Goal: Task Accomplishment & Management: Complete application form

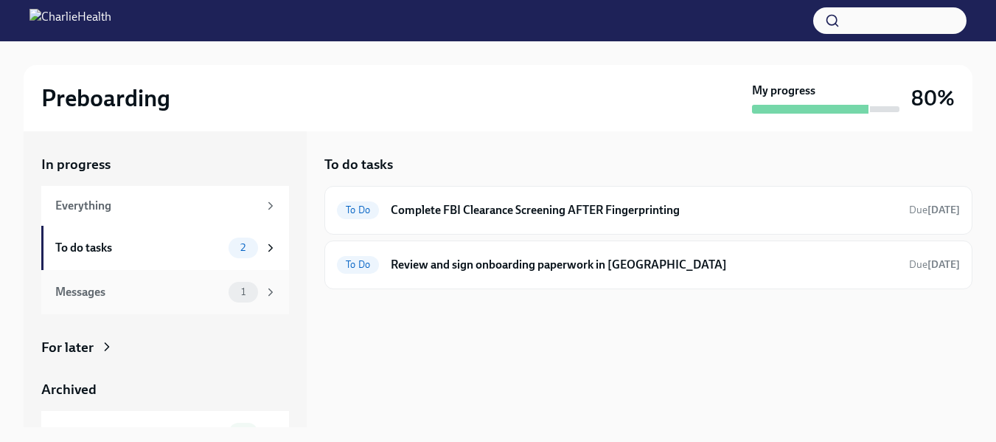
click at [214, 295] on div "Messages 1" at bounding box center [166, 292] width 222 height 21
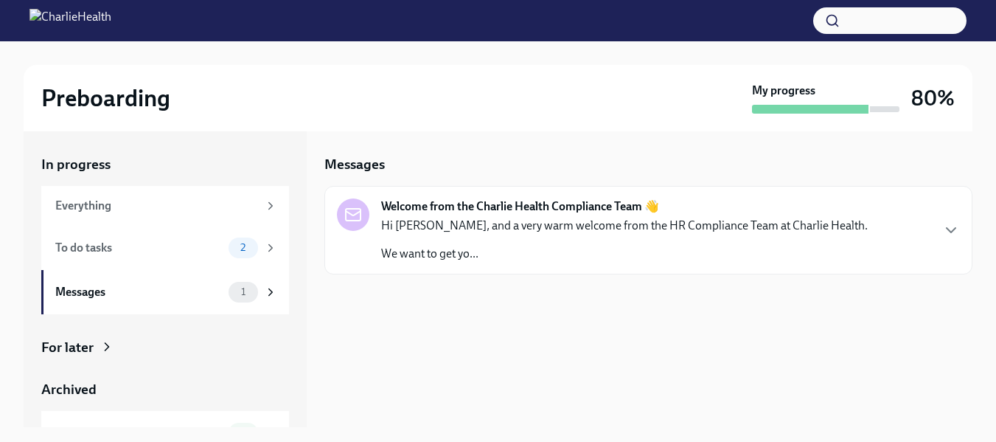
click at [489, 226] on p "Hi [PERSON_NAME], and a very warm welcome from the HR Compliance Team at Charli…" at bounding box center [624, 225] width 486 height 16
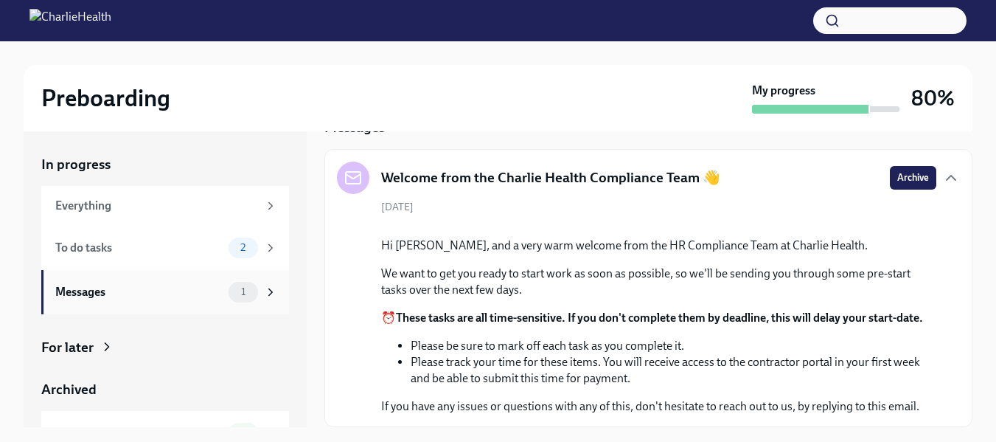
click at [269, 294] on icon at bounding box center [271, 291] width 4 height 7
click at [165, 253] on div "To do tasks" at bounding box center [138, 248] width 167 height 16
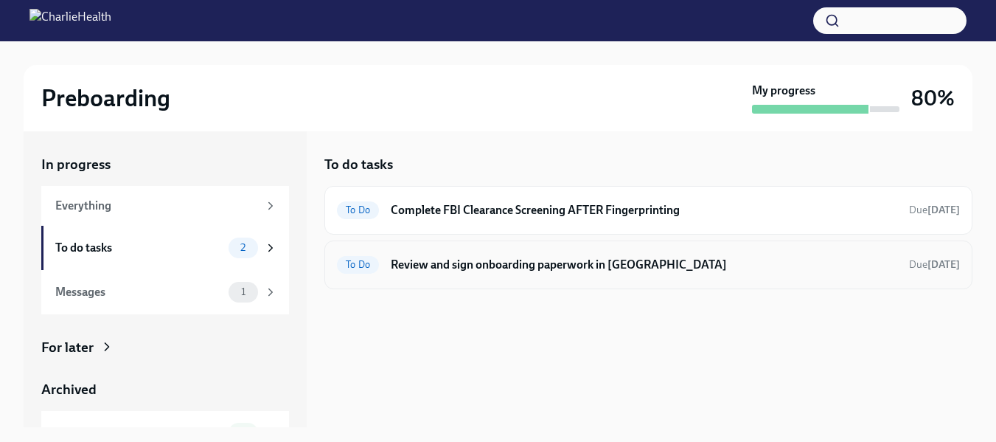
click at [520, 268] on h6 "Review and sign onboarding paperwork in [GEOGRAPHIC_DATA]" at bounding box center [644, 265] width 506 height 16
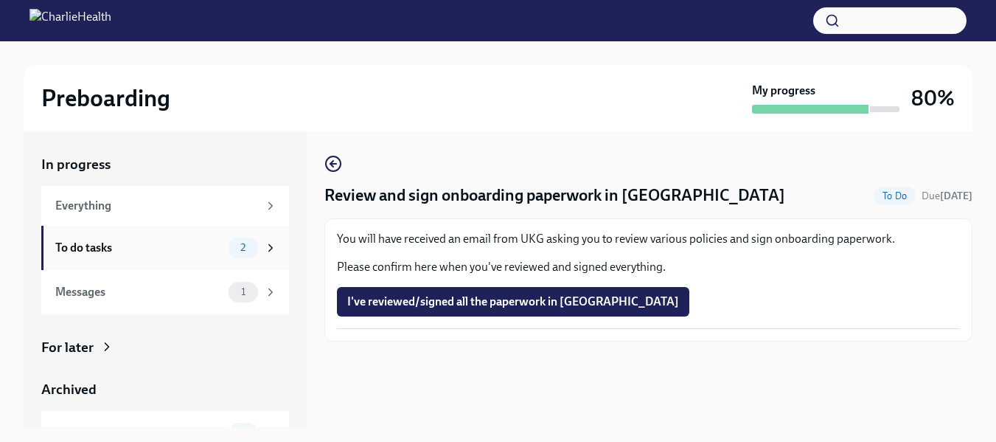
click at [84, 241] on div "To do tasks" at bounding box center [138, 248] width 167 height 16
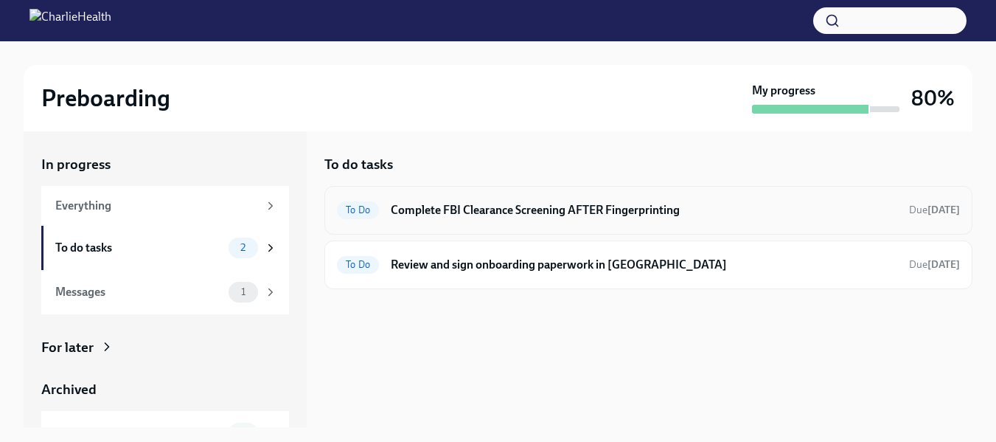
click at [465, 208] on h6 "Complete FBI Clearance Screening AFTER Fingerprinting" at bounding box center [644, 210] width 506 height 16
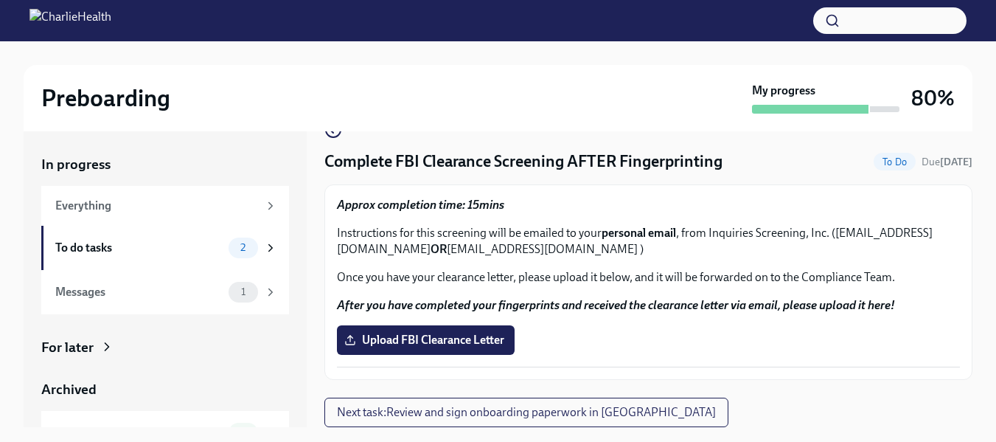
scroll to position [27, 0]
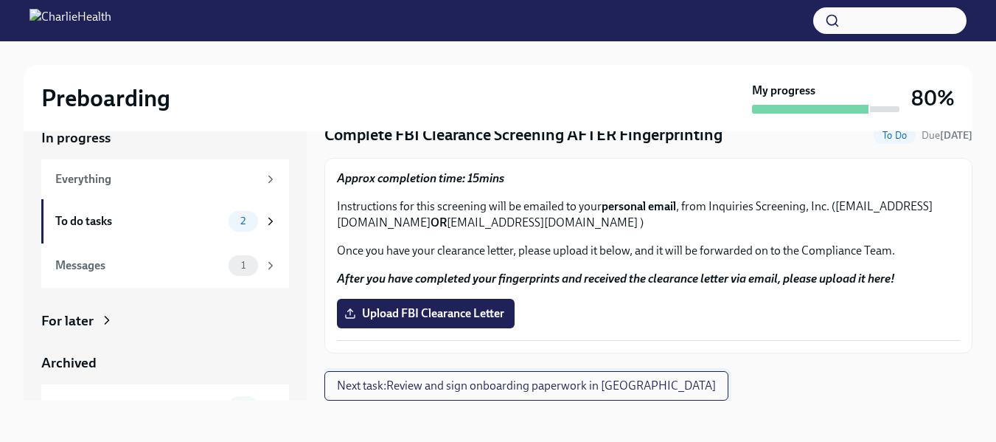
click at [475, 387] on span "Next task : Review and sign onboarding paperwork in [GEOGRAPHIC_DATA]" at bounding box center [526, 385] width 379 height 15
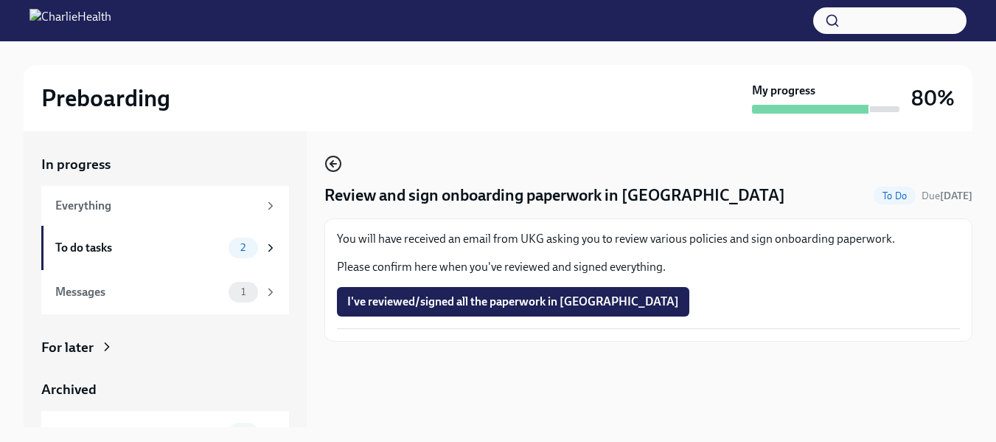
click at [331, 162] on icon "button" at bounding box center [331, 164] width 3 height 6
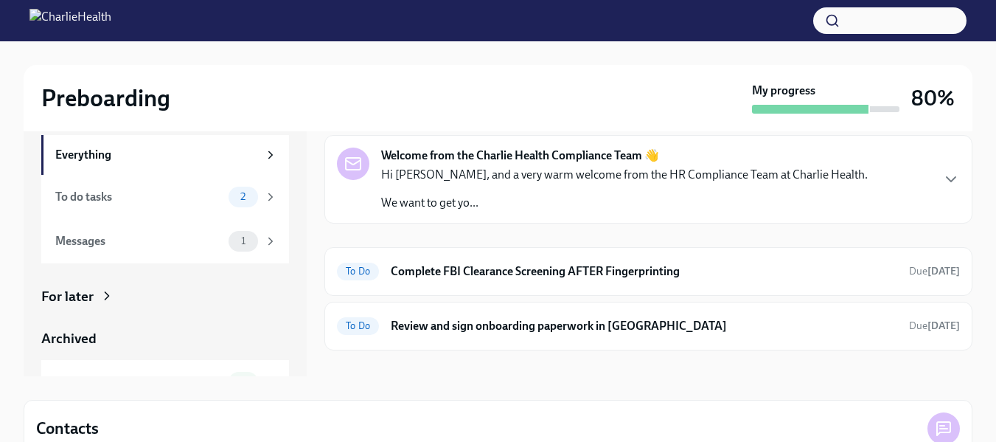
scroll to position [74, 0]
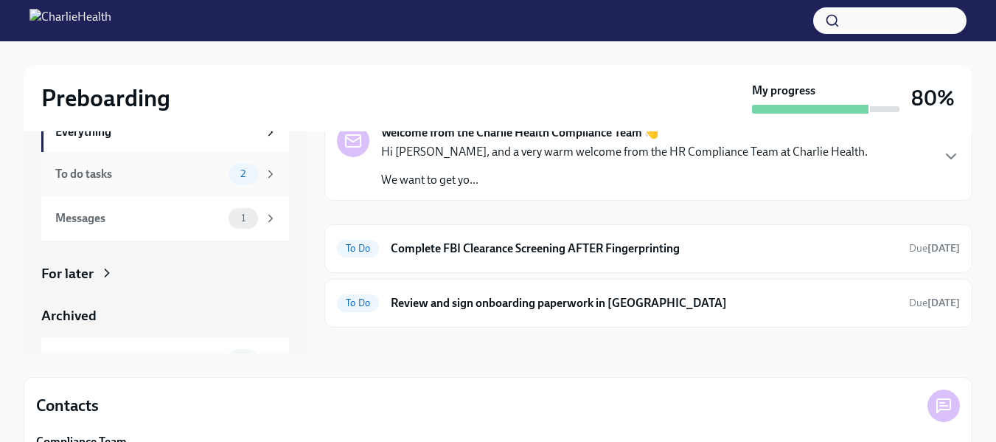
click at [165, 169] on div "To do tasks" at bounding box center [138, 174] width 167 height 16
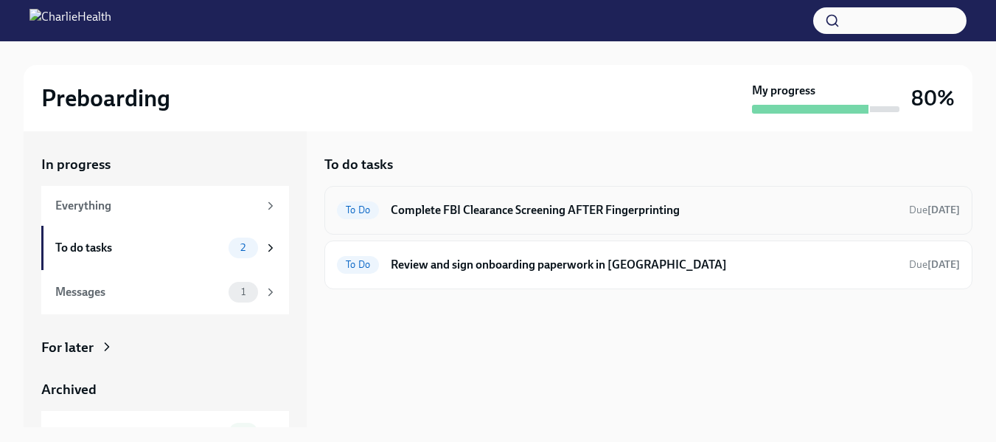
click at [464, 215] on h6 "Complete FBI Clearance Screening AFTER Fingerprinting" at bounding box center [644, 210] width 506 height 16
